Goal: Task Accomplishment & Management: Use online tool/utility

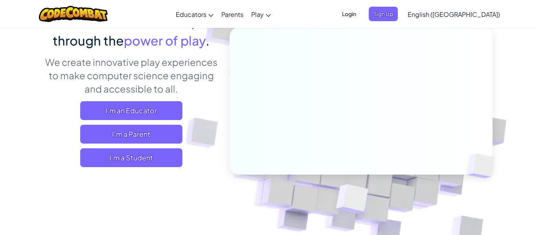
scroll to position [82, 0]
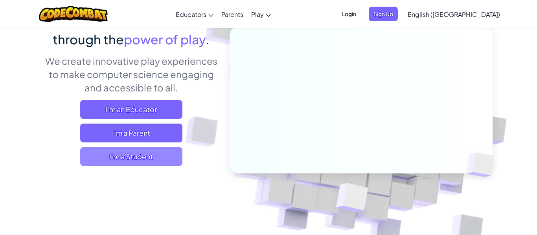
click at [160, 156] on span "I'm a Student" at bounding box center [131, 156] width 102 height 19
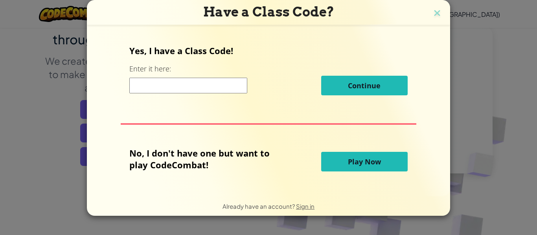
click at [361, 160] on span "Play Now" at bounding box center [364, 161] width 33 height 9
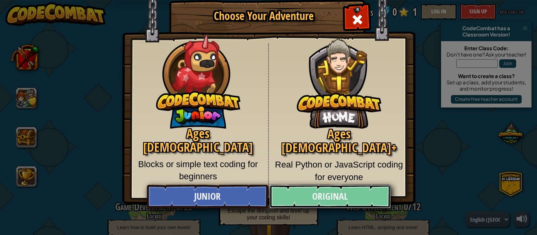
click at [363, 196] on link "Original" at bounding box center [329, 197] width 121 height 24
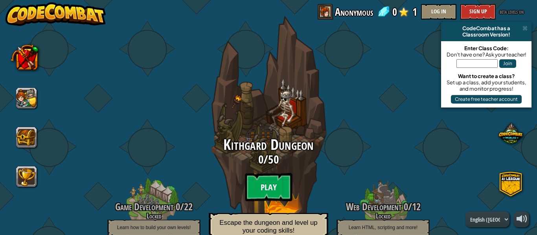
click at [274, 184] on btn "Play" at bounding box center [268, 187] width 47 height 28
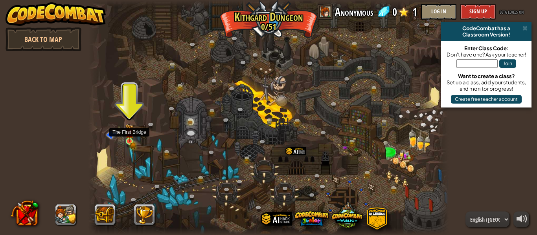
click at [128, 139] on img at bounding box center [129, 133] width 8 height 18
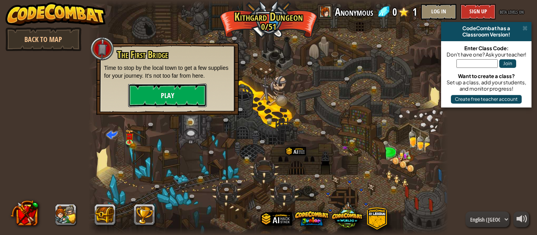
click at [170, 92] on button "Play" at bounding box center [167, 96] width 79 height 24
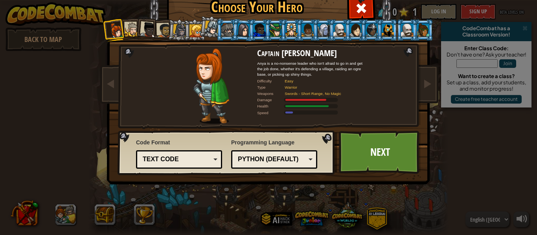
click at [134, 31] on div at bounding box center [132, 29] width 15 height 15
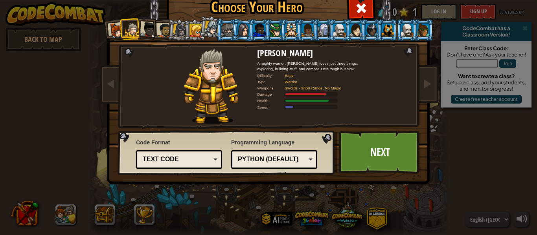
click at [232, 27] on li at bounding box center [242, 29] width 23 height 23
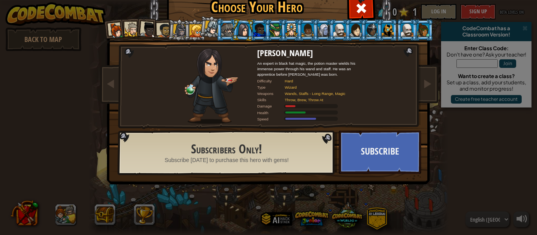
click at [211, 27] on div at bounding box center [212, 28] width 14 height 14
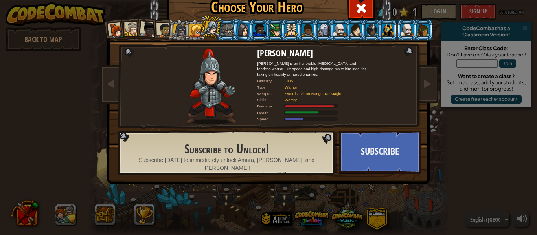
click at [163, 30] on div at bounding box center [164, 30] width 15 height 15
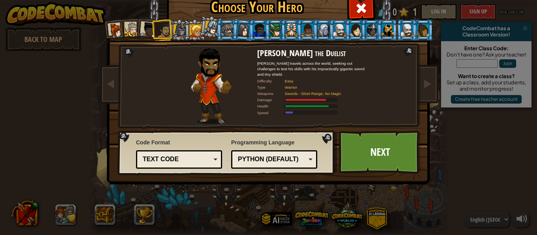
click at [146, 32] on div at bounding box center [148, 30] width 16 height 16
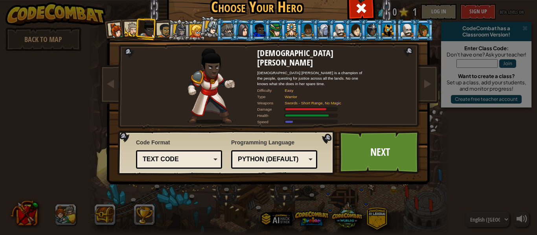
click at [133, 29] on div at bounding box center [132, 29] width 15 height 15
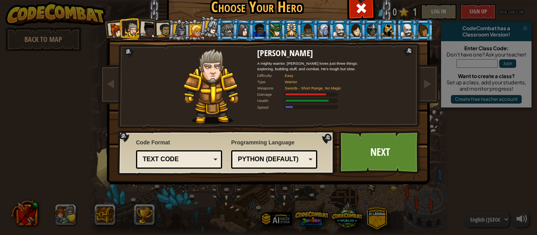
click at [115, 27] on div at bounding box center [116, 31] width 16 height 16
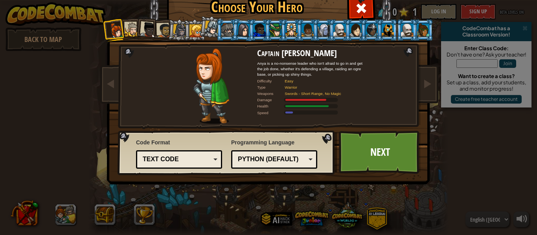
click at [161, 31] on div at bounding box center [164, 30] width 15 height 15
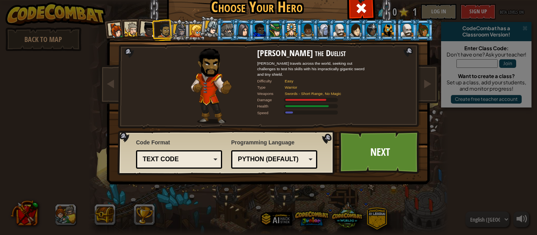
click at [147, 31] on div at bounding box center [148, 30] width 16 height 16
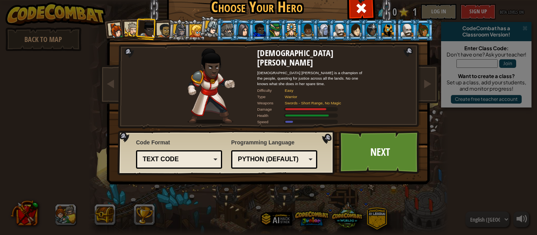
click at [159, 29] on div at bounding box center [164, 30] width 15 height 15
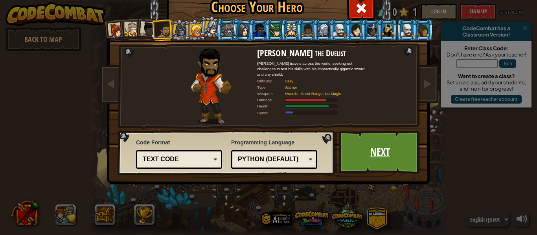
click at [387, 159] on link "Next" at bounding box center [380, 152] width 82 height 43
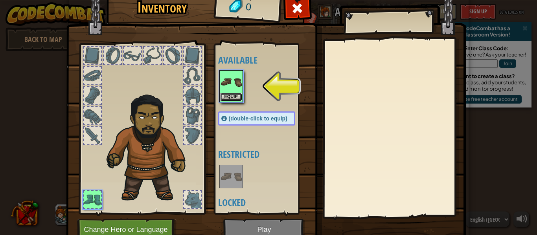
click at [225, 97] on button "Equip" at bounding box center [231, 97] width 22 height 8
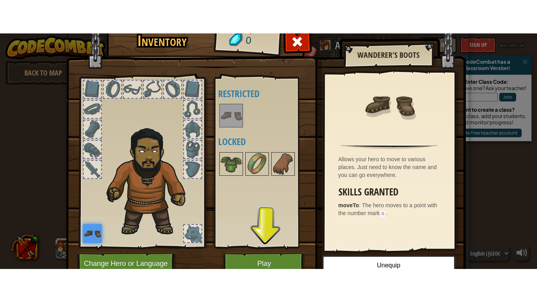
scroll to position [36, 0]
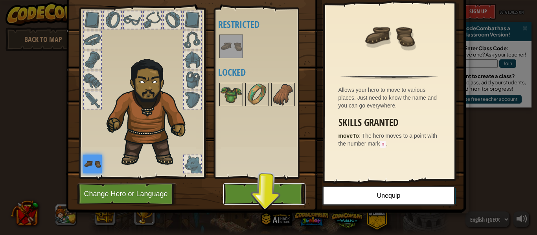
click at [265, 190] on button "Play" at bounding box center [264, 194] width 82 height 22
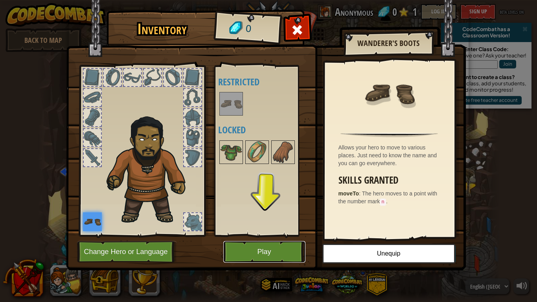
scroll to position [0, 0]
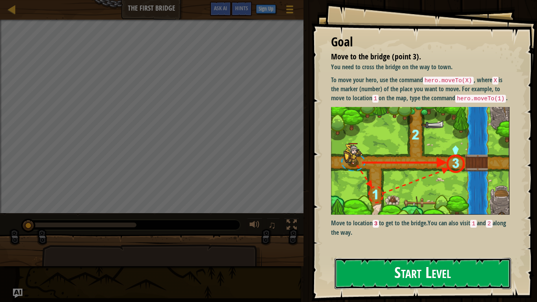
click at [430, 235] on button "Start Level" at bounding box center [422, 273] width 176 height 31
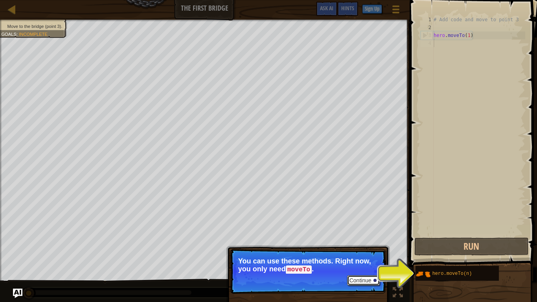
click at [363, 235] on button "Continue" at bounding box center [363, 280] width 33 height 10
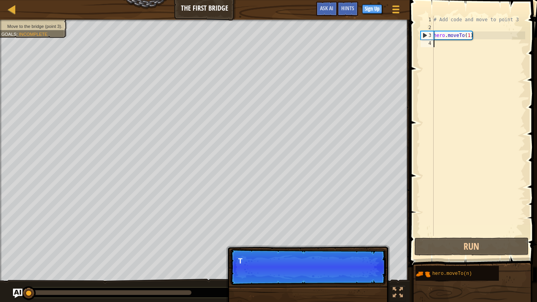
scroll to position [4, 0]
click at [465, 35] on div "# Add code and move to point 3 hero . moveTo ( 1 )" at bounding box center [478, 134] width 93 height 236
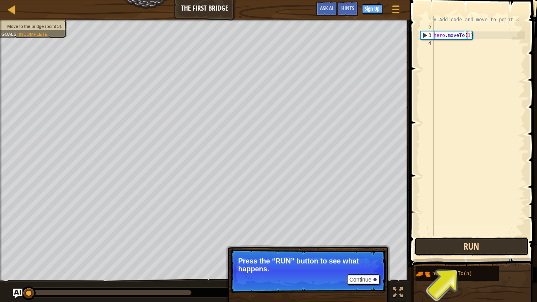
click at [444, 235] on button "Run" at bounding box center [471, 246] width 114 height 18
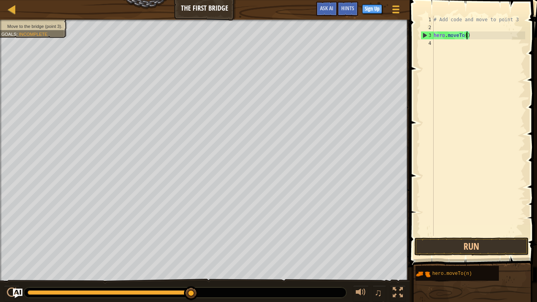
scroll to position [4, 5]
click at [450, 235] on button "Run" at bounding box center [471, 246] width 114 height 18
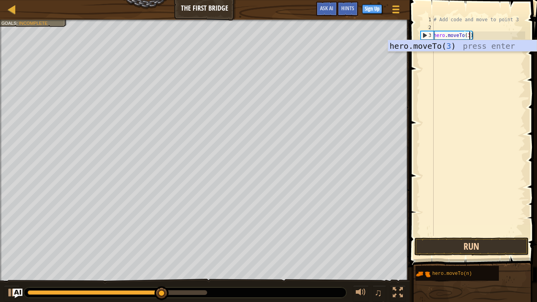
type textarea "hero.moveTo(3)"
click at [436, 235] on button "Run" at bounding box center [471, 246] width 114 height 18
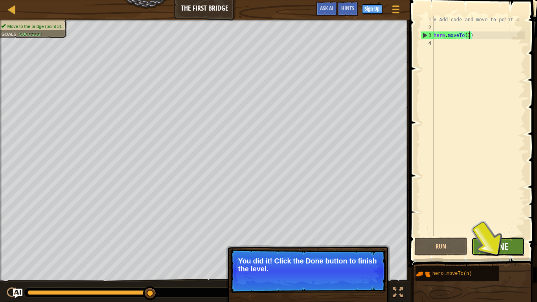
click at [490, 235] on span "Done" at bounding box center [497, 246] width 20 height 13
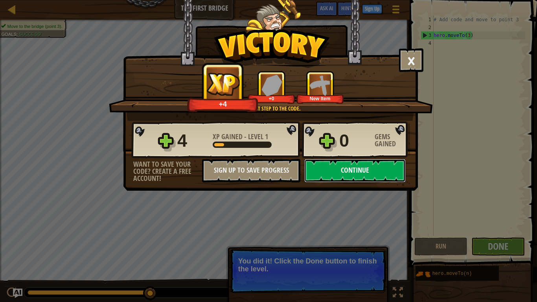
click at [386, 174] on button "Continue" at bounding box center [354, 171] width 101 height 24
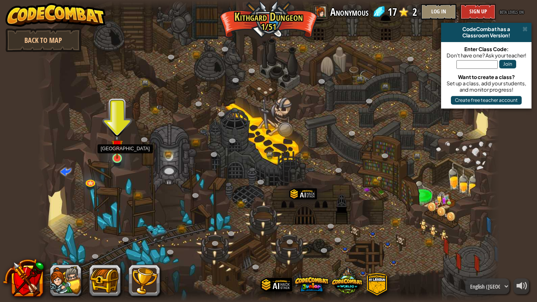
click at [121, 158] on img at bounding box center [117, 145] width 12 height 27
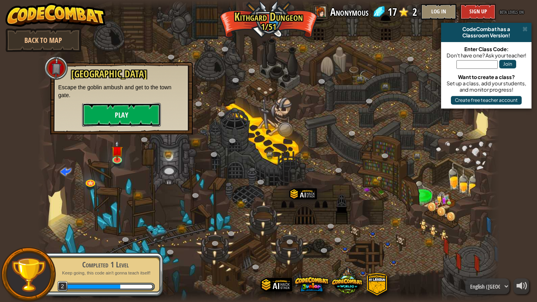
click at [139, 115] on button "Play" at bounding box center [121, 115] width 79 height 24
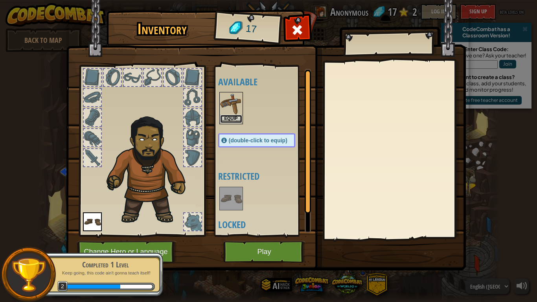
click at [237, 119] on button "Equip" at bounding box center [231, 119] width 22 height 8
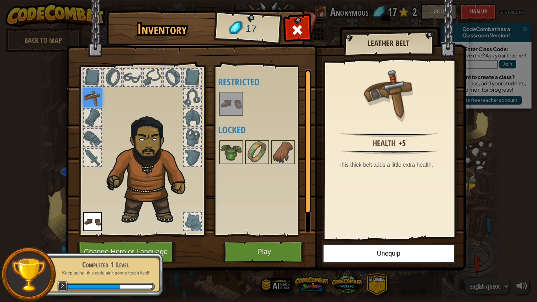
click at [95, 79] on div at bounding box center [92, 77] width 17 height 17
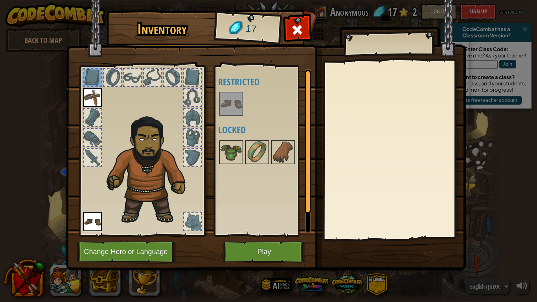
click at [231, 102] on img at bounding box center [231, 104] width 22 height 22
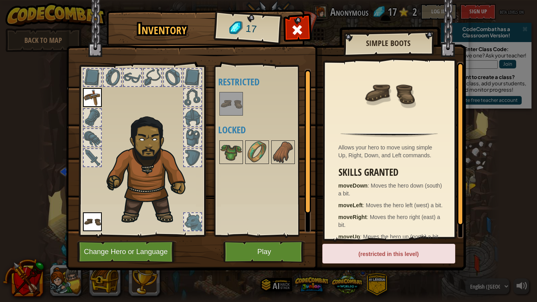
click at [195, 95] on div at bounding box center [192, 97] width 17 height 17
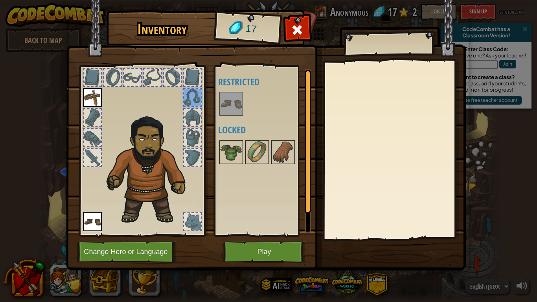
click at [194, 111] on div at bounding box center [192, 117] width 17 height 17
click at [255, 235] on button "Play" at bounding box center [264, 252] width 82 height 22
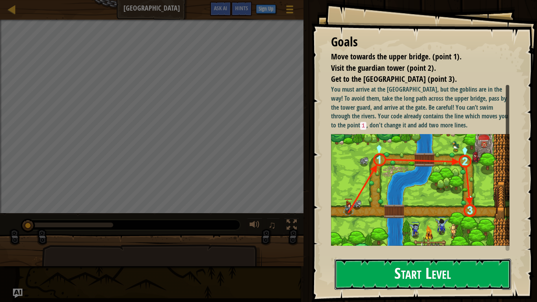
click at [378, 235] on button "Start Level" at bounding box center [422, 273] width 176 height 31
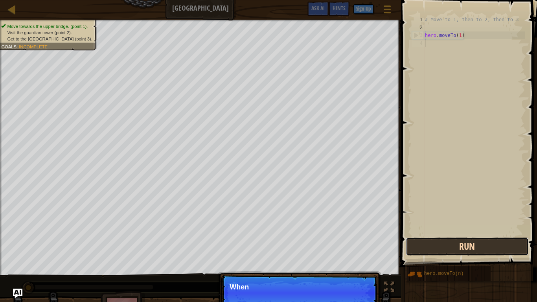
click at [447, 235] on button "Run" at bounding box center [466, 246] width 123 height 18
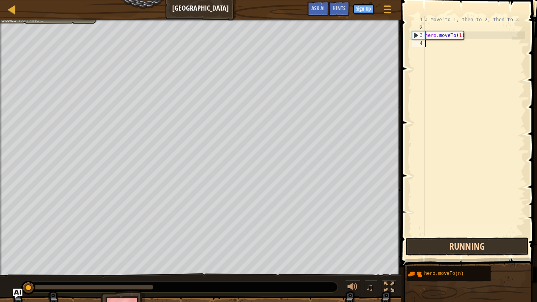
scroll to position [4, 0]
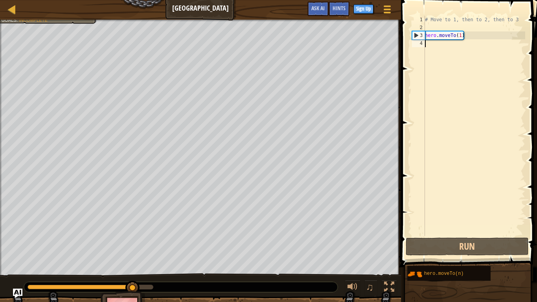
click at [462, 35] on div "# Move to 1, then to 2, then to 3 hero . moveTo ( 1 )" at bounding box center [474, 134] width 102 height 236
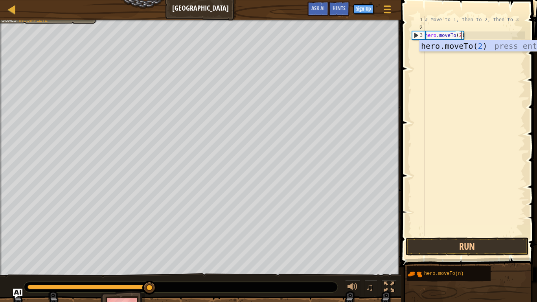
scroll to position [4, 5]
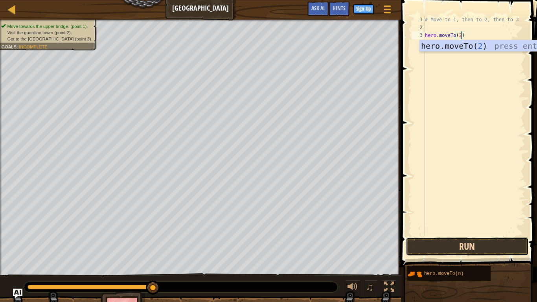
click at [473, 235] on button "Run" at bounding box center [466, 246] width 123 height 18
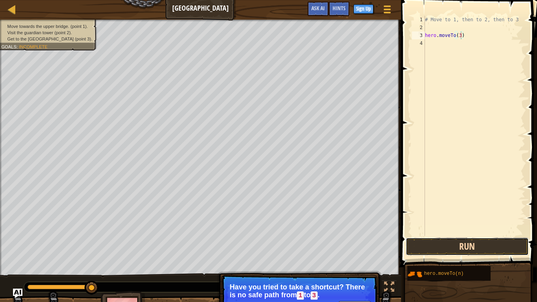
click at [432, 235] on button "Run" at bounding box center [466, 246] width 123 height 18
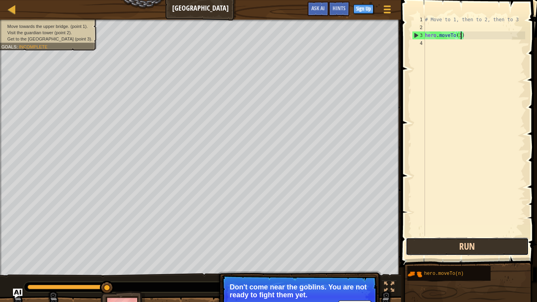
click at [468, 235] on button "Run" at bounding box center [466, 246] width 123 height 18
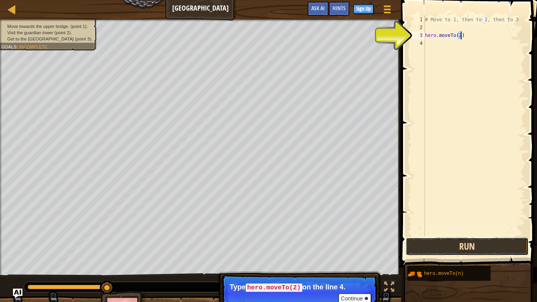
click at [468, 235] on button "Run" at bounding box center [466, 246] width 123 height 18
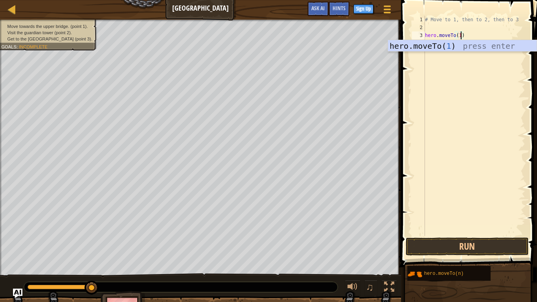
type textarea "hero.moveTo(12)"
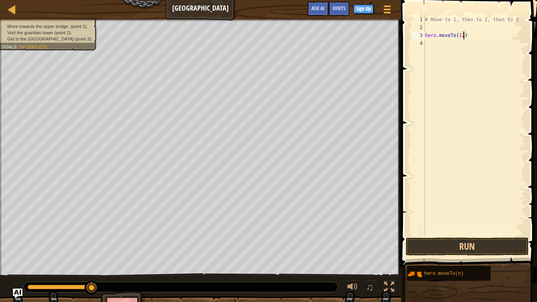
scroll to position [4, 0]
click at [447, 235] on button "Run" at bounding box center [466, 246] width 123 height 18
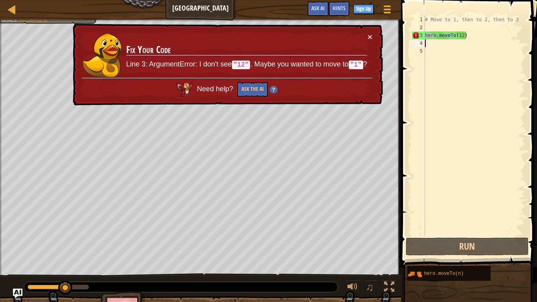
click at [462, 35] on div "# Move to 1, then to 2, then to 3 hero . moveTo ( 12 )" at bounding box center [474, 134] width 102 height 236
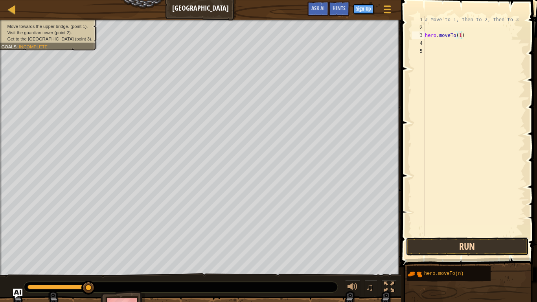
click at [418, 235] on button "Run" at bounding box center [466, 246] width 123 height 18
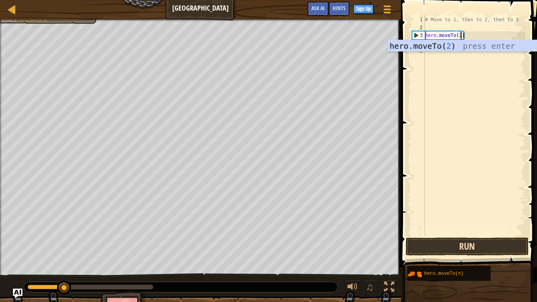
scroll to position [4, 5]
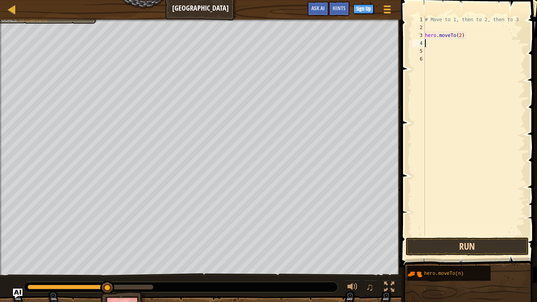
type textarea "hero.moveTo(2)"
click at [452, 235] on button "Run" at bounding box center [466, 246] width 123 height 18
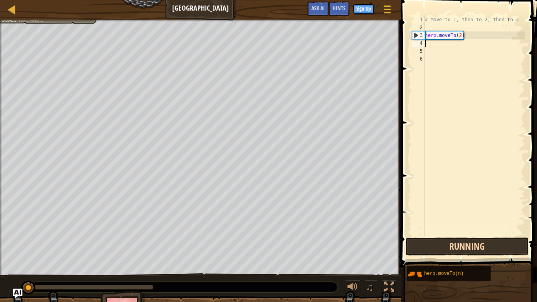
scroll to position [4, 0]
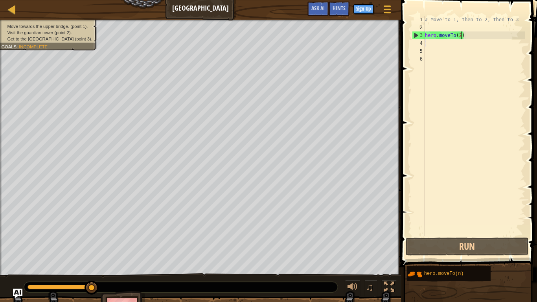
click at [461, 35] on div "# Move to 1, then to 2, then to 3 hero . moveTo ( 2 )" at bounding box center [474, 134] width 102 height 236
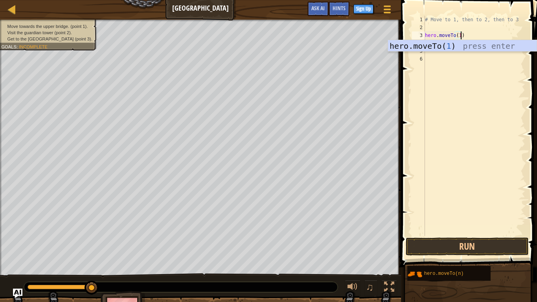
scroll to position [4, 5]
type textarea "hero.moveTo(1)"
click at [446, 235] on button "Run" at bounding box center [466, 246] width 123 height 18
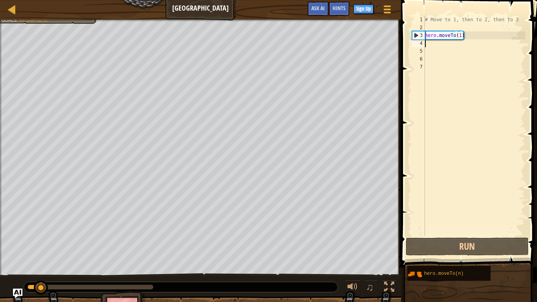
scroll to position [4, 0]
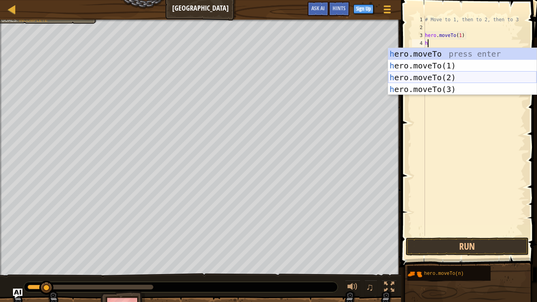
click at [447, 78] on div "h ero.moveTo press enter h ero.moveTo(1) press enter h ero.moveTo(2) press ente…" at bounding box center [462, 83] width 148 height 71
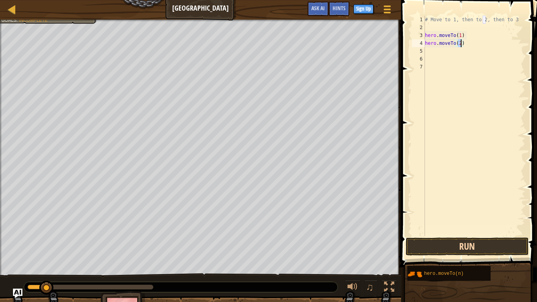
type textarea "hero.moveTo(2)"
click at [453, 235] on button "Run" at bounding box center [466, 246] width 123 height 18
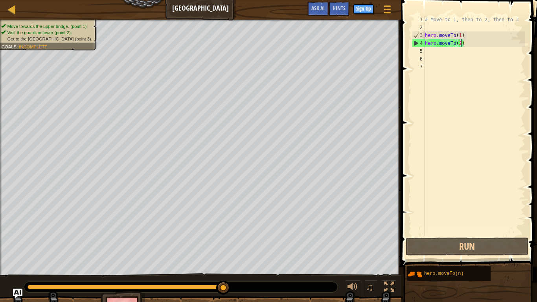
click at [432, 50] on div "# Move to 1, then to 2, then to 3 hero . moveTo ( 1 ) hero . moveTo ( 2 )" at bounding box center [474, 134] width 102 height 236
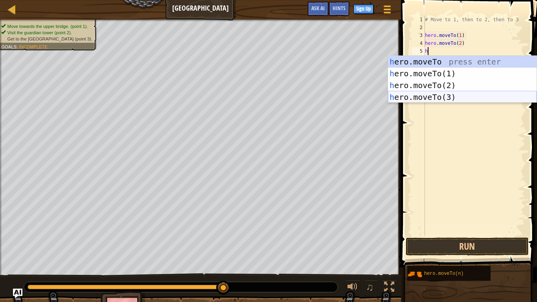
click at [441, 98] on div "h ero.moveTo press enter h ero.moveTo(1) press enter h ero.moveTo(2) press ente…" at bounding box center [462, 91] width 148 height 71
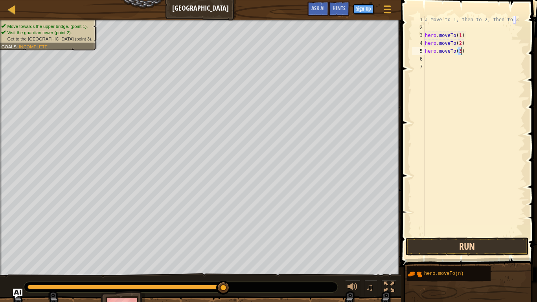
type textarea "hero.moveTo(3)"
click at [443, 235] on button "Run" at bounding box center [466, 246] width 123 height 18
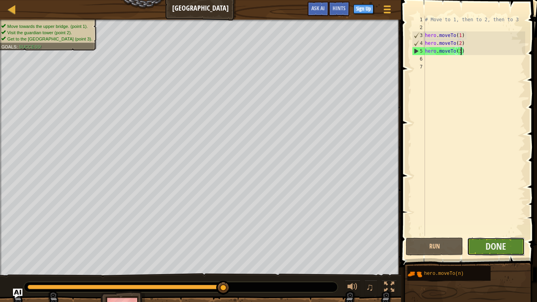
click at [509, 235] on button "Done" at bounding box center [495, 246] width 57 height 18
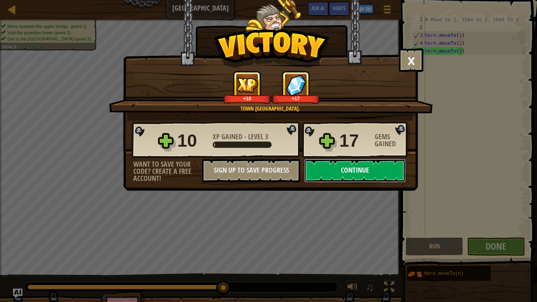
click at [345, 172] on button "Continue" at bounding box center [354, 171] width 101 height 24
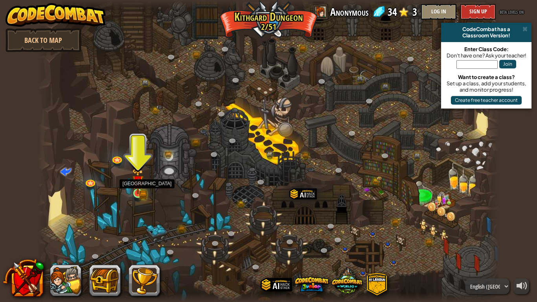
click at [137, 189] on img at bounding box center [138, 181] width 12 height 26
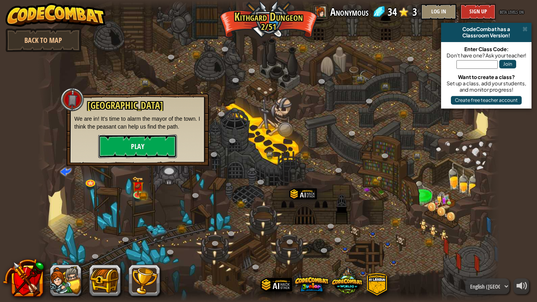
click at [134, 146] on button "Play" at bounding box center [137, 146] width 79 height 24
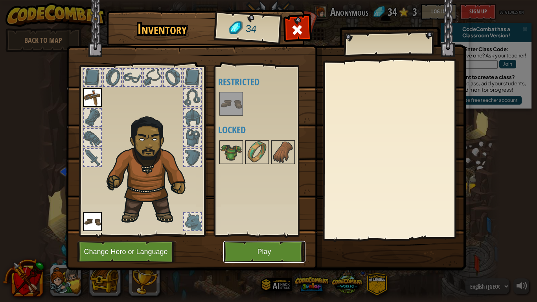
click at [260, 235] on button "Play" at bounding box center [264, 252] width 82 height 22
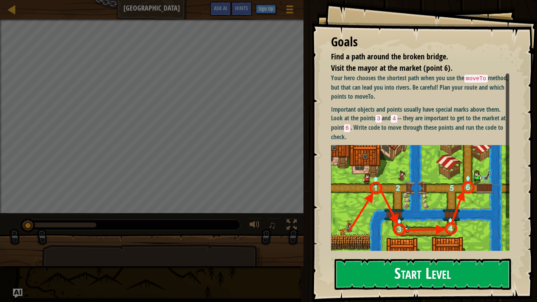
click at [386, 235] on button "Start Level" at bounding box center [422, 273] width 176 height 31
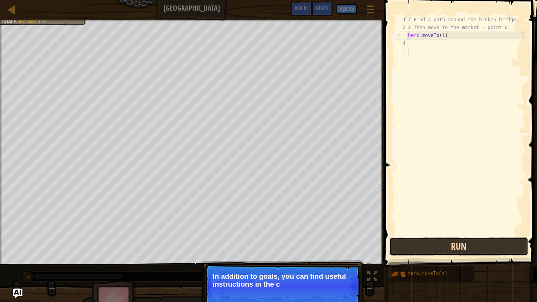
click at [434, 235] on button "Run" at bounding box center [458, 246] width 139 height 18
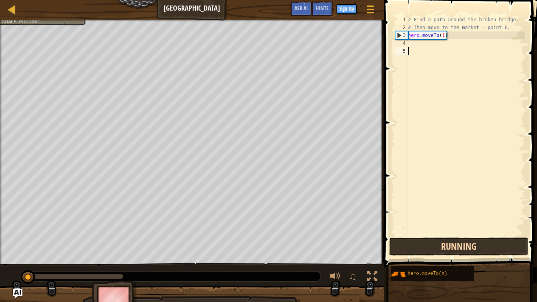
scroll to position [4, 0]
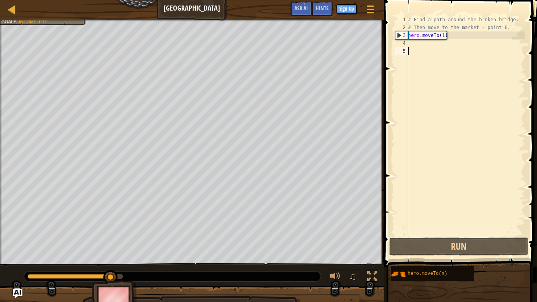
click at [422, 43] on div "# Find a path around the broken bridge. # Then move to the market - point 6. he…" at bounding box center [465, 134] width 119 height 236
type textarea "g"
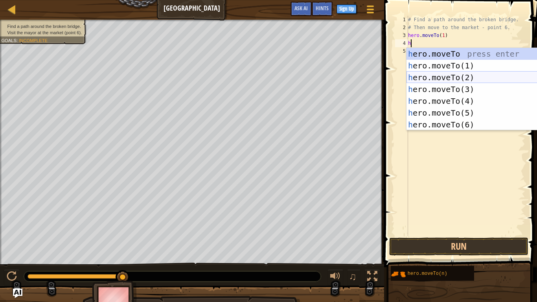
click at [457, 76] on div "h ero.moveTo press enter h ero.moveTo(1) press enter h ero.moveTo(2) press ente…" at bounding box center [480, 101] width 148 height 106
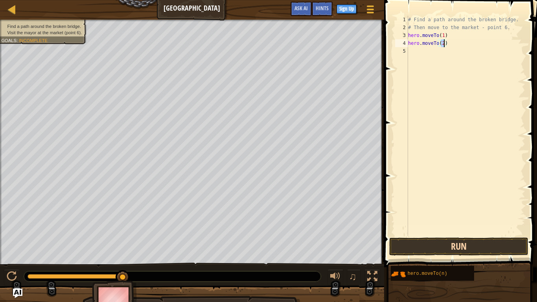
type textarea "hero.moveTo(2)"
click at [414, 235] on button "Run" at bounding box center [458, 246] width 139 height 18
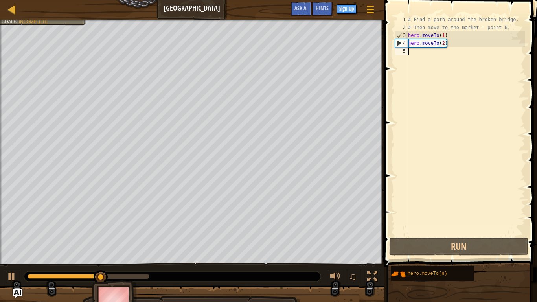
click at [410, 51] on div "# Find a path around the broken bridge. # Then move to the market - point 6. he…" at bounding box center [465, 134] width 119 height 236
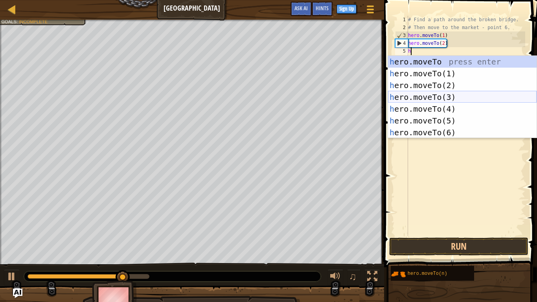
click at [430, 95] on div "h ero.moveTo press enter h ero.moveTo(1) press enter h ero.moveTo(2) press ente…" at bounding box center [462, 109] width 148 height 106
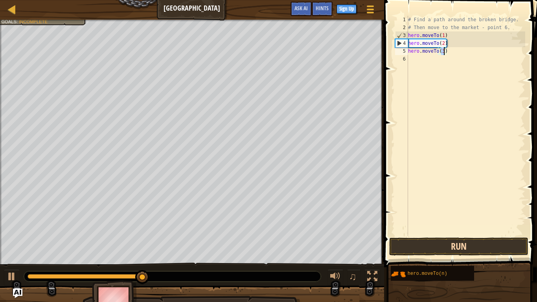
type textarea "hero.moveTo(3)"
click at [428, 235] on button "Run" at bounding box center [458, 246] width 139 height 18
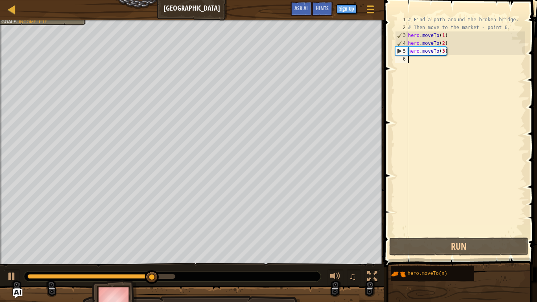
click at [418, 60] on div "# Find a path around the broken bridge. # Then move to the market - point 6. he…" at bounding box center [465, 134] width 119 height 236
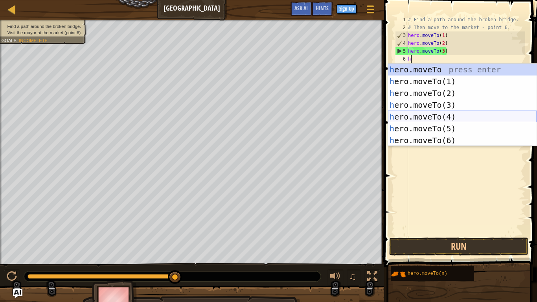
click at [429, 116] on div "h ero.moveTo press enter h ero.moveTo(1) press enter h ero.moveTo(2) press ente…" at bounding box center [462, 117] width 148 height 106
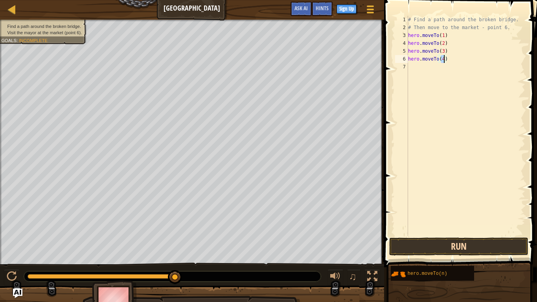
type textarea "hero.moveTo(4)"
click at [439, 235] on button "Run" at bounding box center [458, 246] width 139 height 18
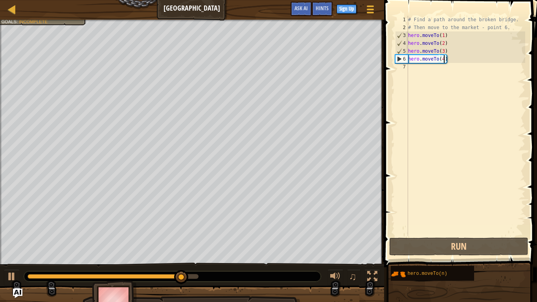
click at [415, 71] on div "# Find a path around the broken bridge. # Then move to the market - point 6. he…" at bounding box center [465, 134] width 119 height 236
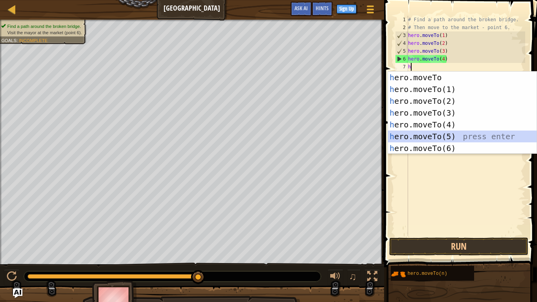
click at [434, 134] on div "h ero.moveTo press enter h ero.moveTo(1) press enter h ero.moveTo(2) press ente…" at bounding box center [462, 124] width 148 height 106
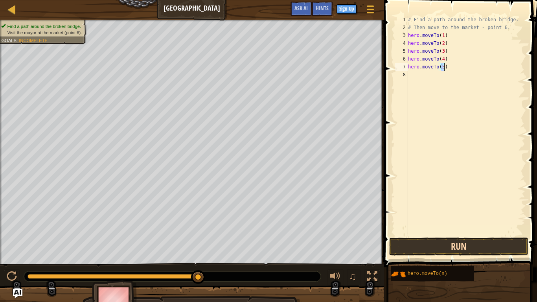
type textarea "hero.moveTo(5)"
click at [408, 235] on button "Run" at bounding box center [458, 246] width 139 height 18
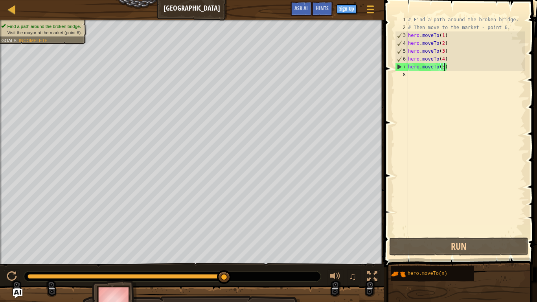
click at [414, 75] on div "# Find a path around the broken bridge. # Then move to the market - point 6. he…" at bounding box center [465, 134] width 119 height 236
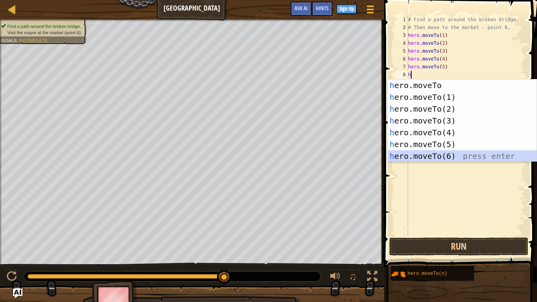
click at [442, 155] on div "h ero.moveTo press enter h ero.moveTo(1) press enter h ero.moveTo(2) press ente…" at bounding box center [462, 132] width 148 height 106
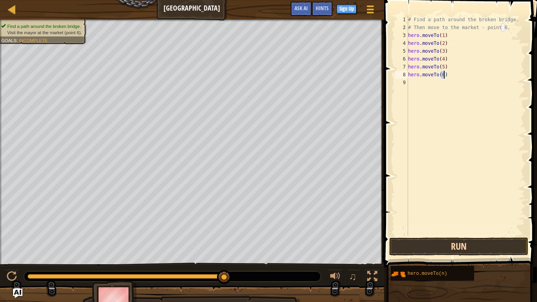
type textarea "hero.moveTo(6)"
click at [462, 235] on button "Run" at bounding box center [458, 246] width 139 height 18
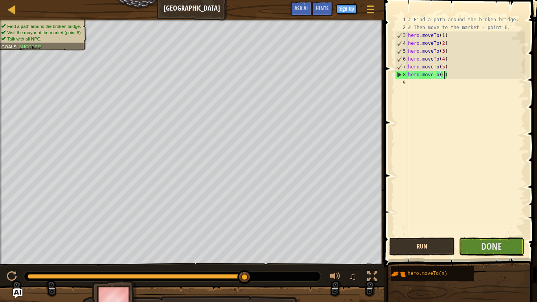
click at [462, 235] on button "Done" at bounding box center [491, 246] width 66 height 18
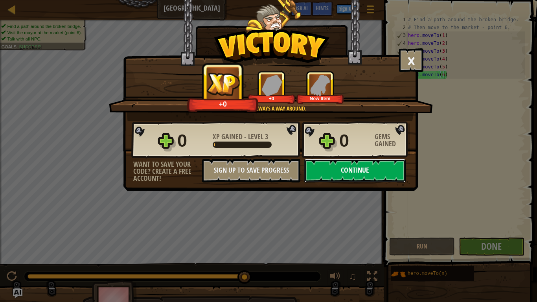
click at [342, 179] on button "Continue" at bounding box center [354, 171] width 101 height 24
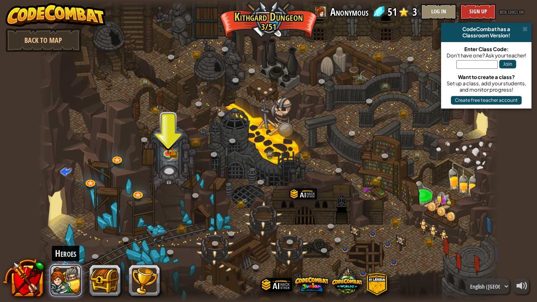
click at [63, 235] on button at bounding box center [65, 279] width 31 height 31
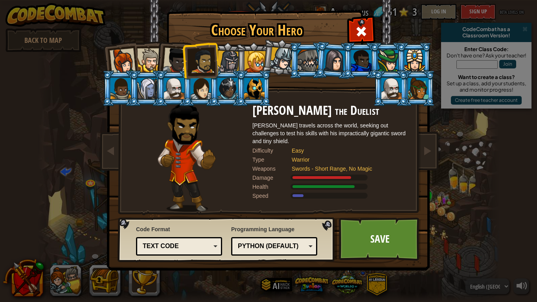
click at [466, 190] on div "Choose Your Hero 51 Captain [PERSON_NAME] is a no-nonsense leader who isn't afr…" at bounding box center [268, 151] width 537 height 302
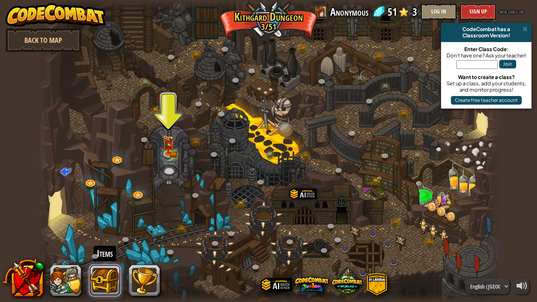
click at [113, 235] on button at bounding box center [104, 279] width 31 height 31
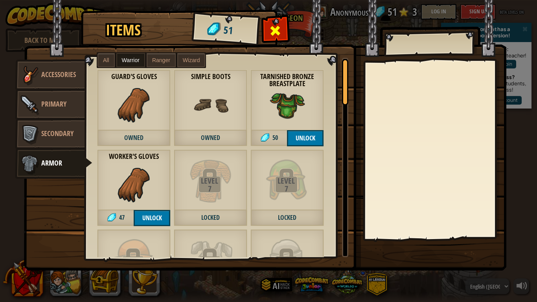
click at [277, 32] on span at bounding box center [275, 30] width 13 height 13
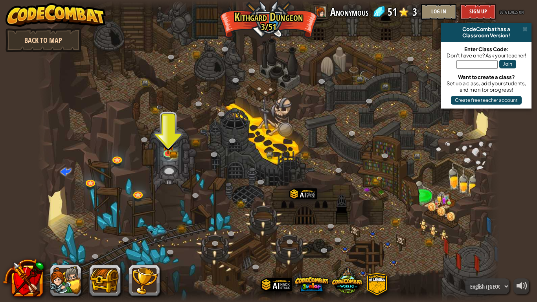
click at [59, 33] on link "Back to Map" at bounding box center [43, 40] width 76 height 24
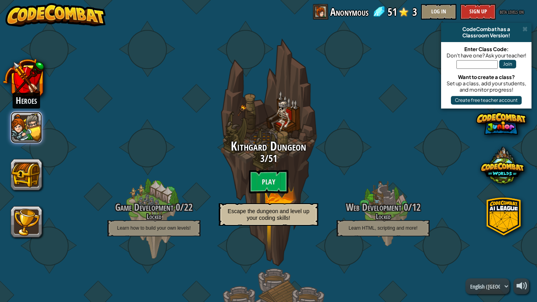
click at [13, 129] on button at bounding box center [26, 127] width 31 height 31
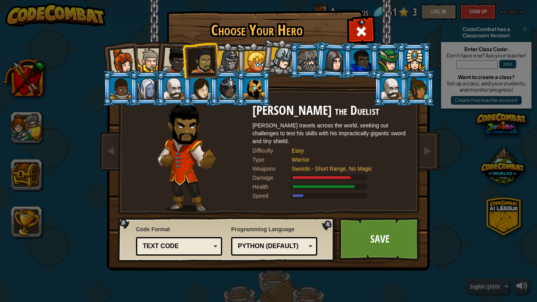
click at [198, 58] on div at bounding box center [203, 61] width 24 height 24
click at [153, 53] on div at bounding box center [149, 60] width 24 height 24
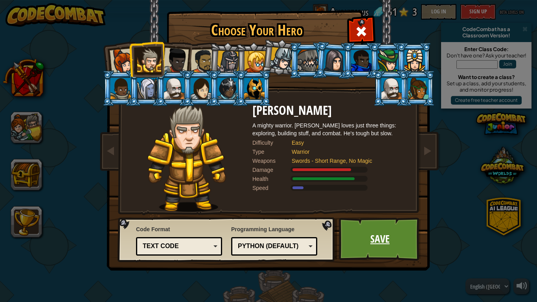
click at [354, 227] on link "Save" at bounding box center [380, 238] width 82 height 43
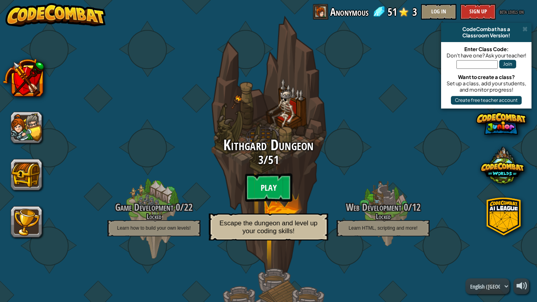
click at [273, 187] on btn "Play" at bounding box center [268, 187] width 47 height 28
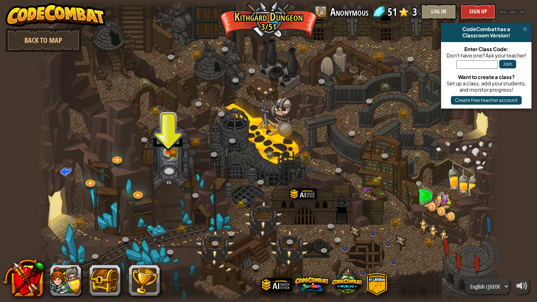
click at [170, 146] on img at bounding box center [168, 140] width 12 height 26
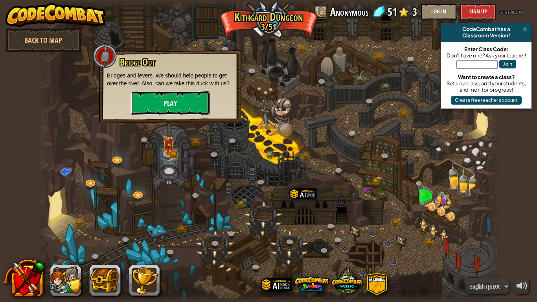
click at [192, 98] on button "Play" at bounding box center [170, 103] width 79 height 24
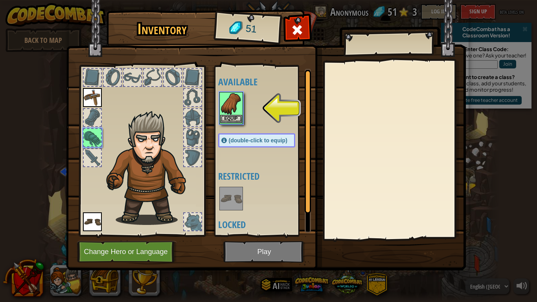
click at [229, 114] on img at bounding box center [231, 104] width 22 height 22
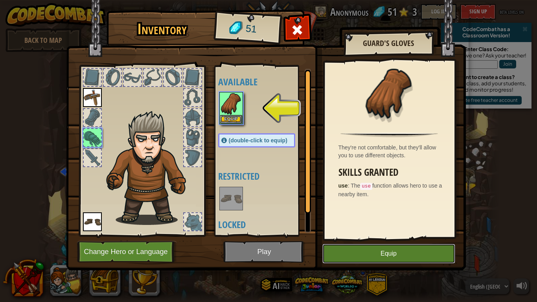
click at [407, 235] on button "Equip" at bounding box center [388, 254] width 133 height 20
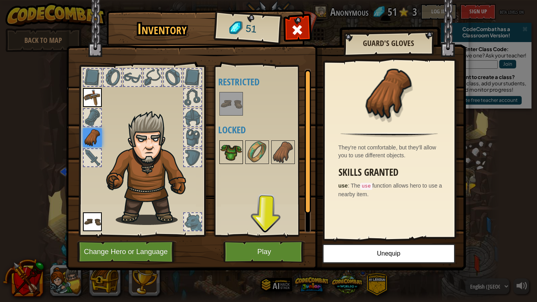
click at [237, 145] on img at bounding box center [231, 152] width 22 height 22
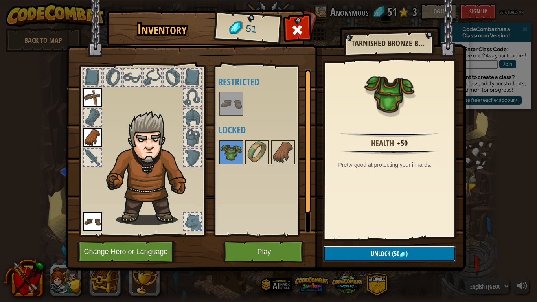
click at [363, 235] on button "Unlock (50 )" at bounding box center [389, 253] width 132 height 16
click at [366, 235] on button "Confirm" at bounding box center [389, 253] width 132 height 16
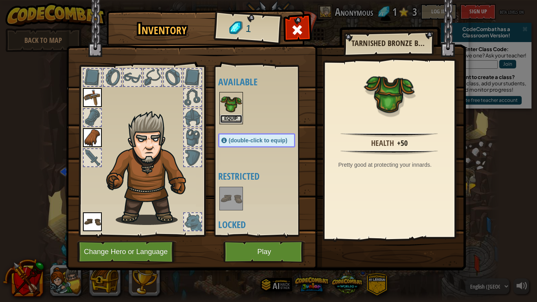
click at [235, 115] on button "Equip" at bounding box center [231, 119] width 22 height 8
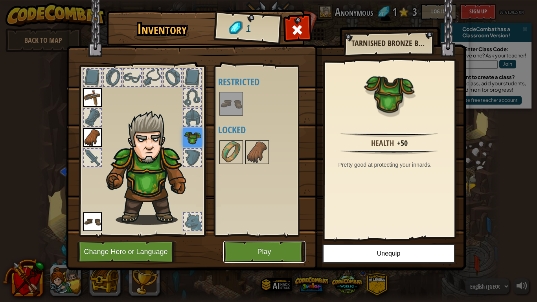
click at [287, 235] on button "Play" at bounding box center [264, 252] width 82 height 22
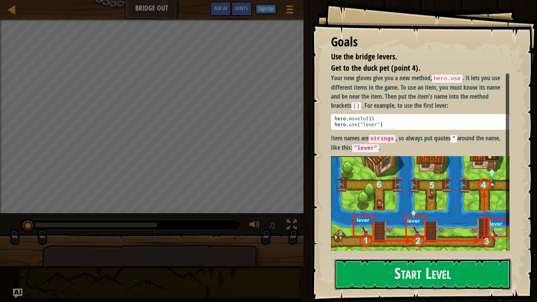
click at [376, 235] on button "Start Level" at bounding box center [422, 273] width 176 height 31
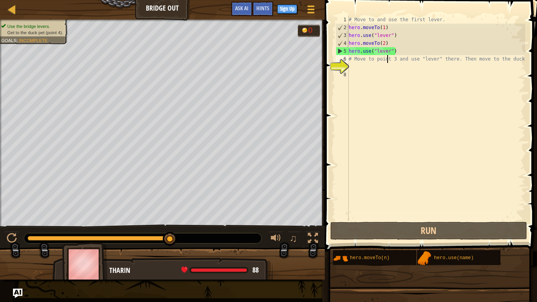
click at [386, 60] on div "# Move to and use the first lever. hero . moveTo ( 1 ) hero . use ( "lever" ) h…" at bounding box center [436, 126] width 178 height 220
click at [348, 63] on div "7" at bounding box center [341, 67] width 13 height 8
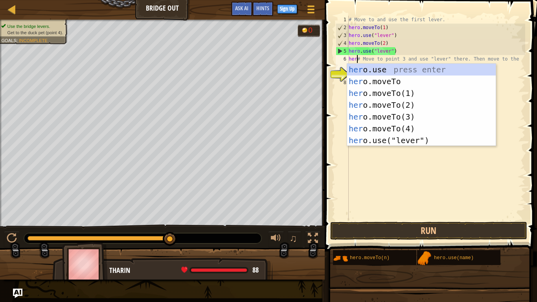
scroll to position [4, 1]
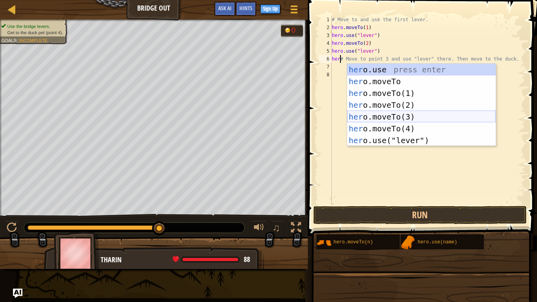
click at [411, 116] on div "her o.use press enter her o.moveTo press enter her o.moveTo(1) press enter her …" at bounding box center [421, 117] width 148 height 106
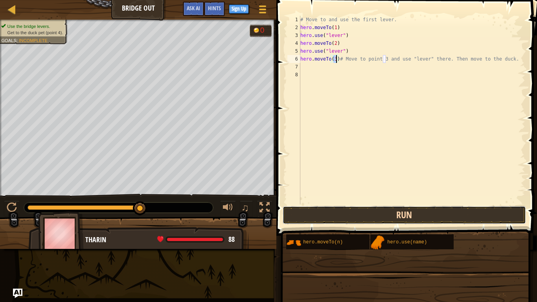
click at [392, 215] on button "Run" at bounding box center [404, 215] width 244 height 18
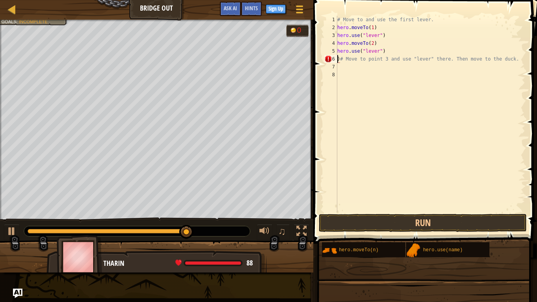
scroll to position [4, 0]
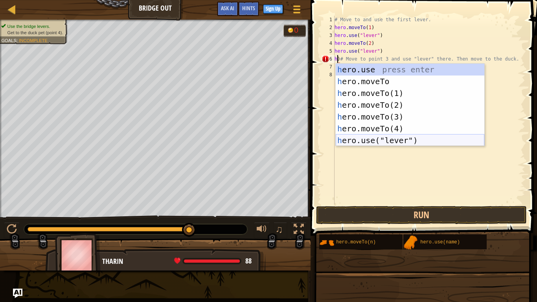
click at [377, 141] on div "h ero.use press enter h ero.moveTo press enter h ero.moveTo(1) press enter h er…" at bounding box center [409, 117] width 148 height 106
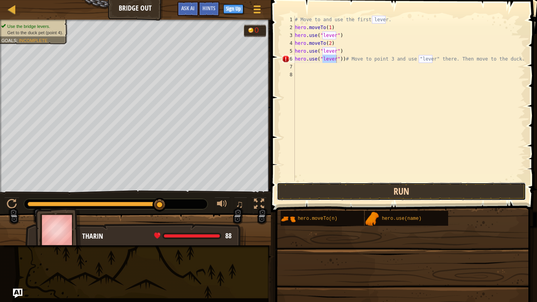
click at [383, 212] on div "Hints hero.use("lever"))# Move to point 3 and use "lever" there. Then move to t…" at bounding box center [402, 149] width 268 height 298
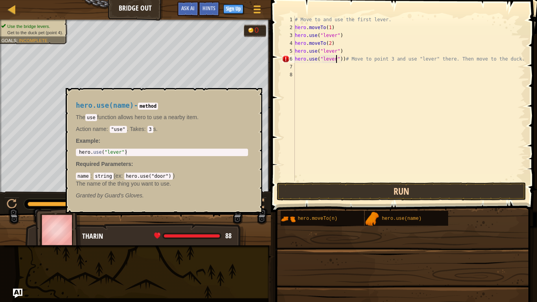
click at [383, 212] on div "hero.use(name)" at bounding box center [410, 218] width 63 height 15
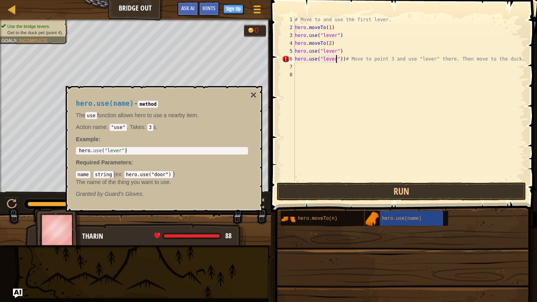
scroll to position [4, 6]
click at [343, 192] on button "Run" at bounding box center [401, 191] width 249 height 18
click at [343, 59] on div "# Move to and use the first lever. hero . moveTo ( 1 ) hero . use ( "lever" ) h…" at bounding box center [409, 106] width 232 height 181
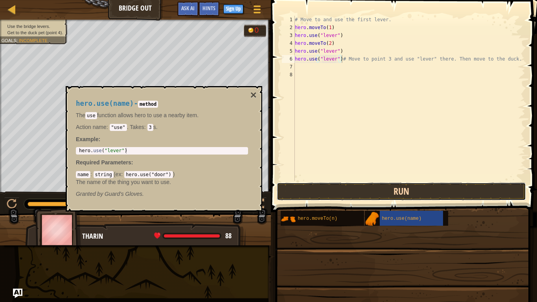
click at [300, 188] on button "Run" at bounding box center [401, 191] width 249 height 18
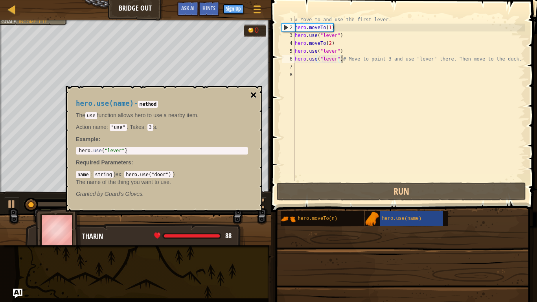
click at [252, 96] on button "×" at bounding box center [253, 95] width 6 height 11
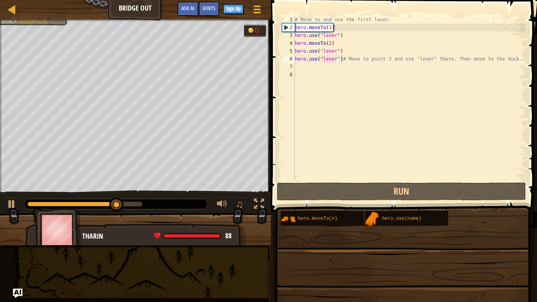
click at [336, 60] on div "# Move to and use the first lever. hero . moveTo ( 1 ) hero . use ( "lever" ) h…" at bounding box center [409, 106] width 232 height 181
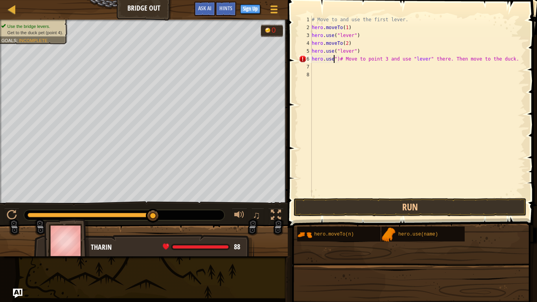
click at [338, 59] on div "# Move to and use the first lever. hero . moveTo ( 1 ) hero . use ( "lever" ) h…" at bounding box center [417, 114] width 215 height 196
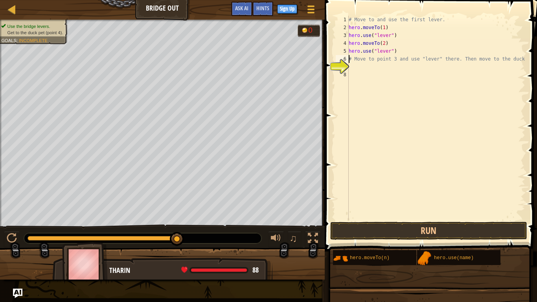
scroll to position [4, 0]
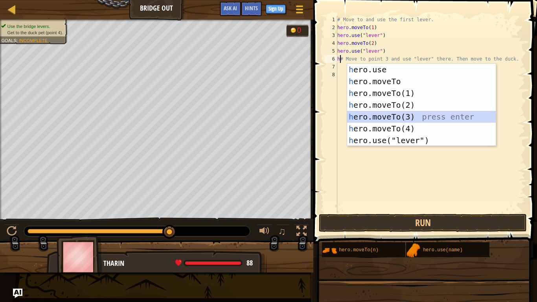
click at [406, 117] on div "h ero.use press enter h ero.moveTo press enter h ero.moveTo(1) press enter h er…" at bounding box center [421, 117] width 148 height 106
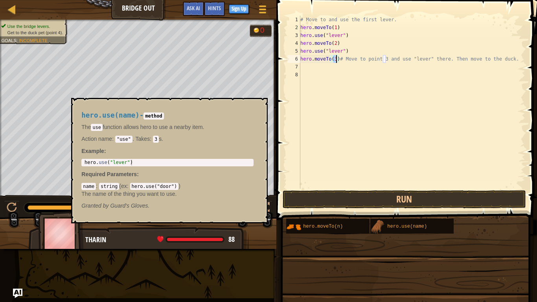
click at [381, 223] on img at bounding box center [377, 226] width 15 height 15
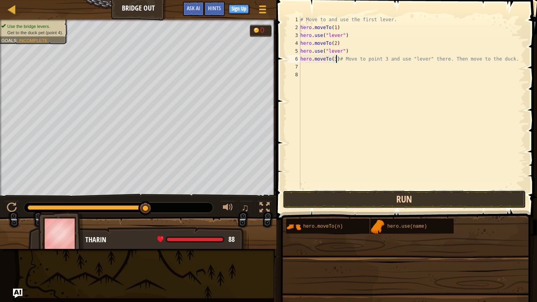
click at [372, 200] on button "Run" at bounding box center [404, 199] width 244 height 18
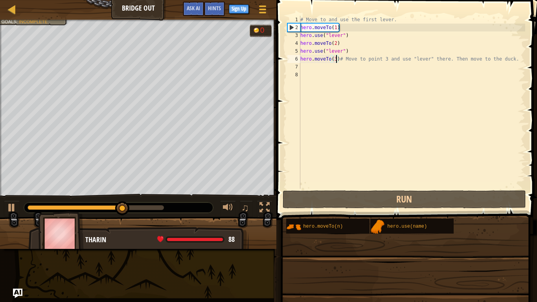
click at [326, 50] on div "# Move to and use the first lever. hero . moveTo ( 1 ) hero . use ( "lever" ) h…" at bounding box center [412, 110] width 226 height 189
type textarea "hero.use("lever")"
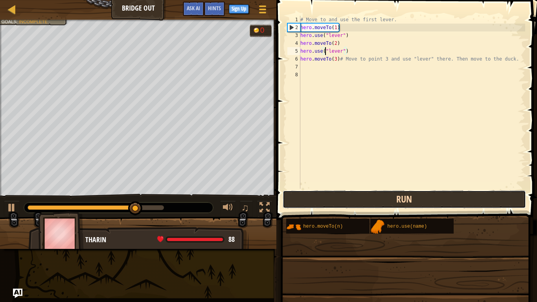
click at [374, 199] on button "Run" at bounding box center [404, 199] width 244 height 18
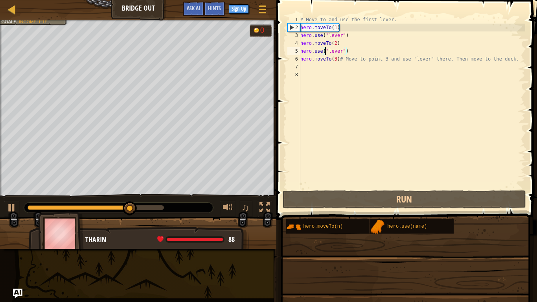
click at [321, 66] on div "# Move to and use the first lever. hero . moveTo ( 1 ) hero . use ( "lever" ) h…" at bounding box center [412, 110] width 226 height 189
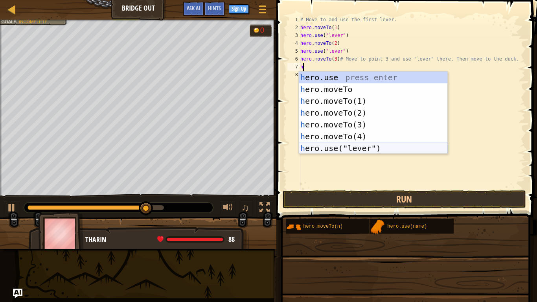
click at [344, 147] on div "h ero.use press enter h ero.moveTo press enter h ero.moveTo(1) press enter h er…" at bounding box center [373, 124] width 148 height 106
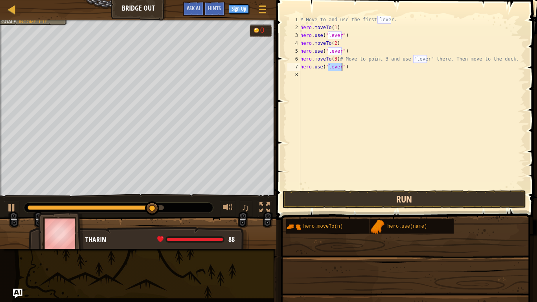
type textarea "hero.use("lever")"
click at [341, 198] on button "Run" at bounding box center [404, 199] width 244 height 18
